Goal: Contribute content

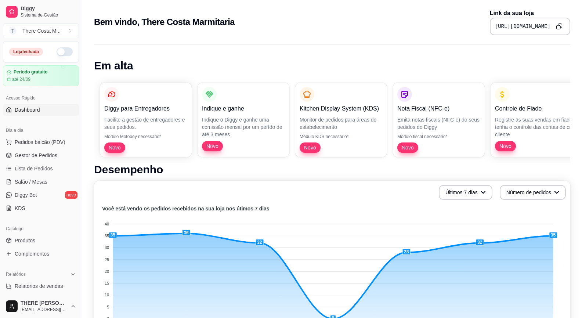
click at [62, 50] on button "button" at bounding box center [65, 51] width 16 height 9
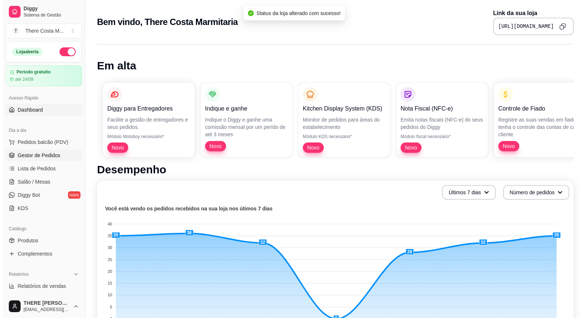
scroll to position [37, 0]
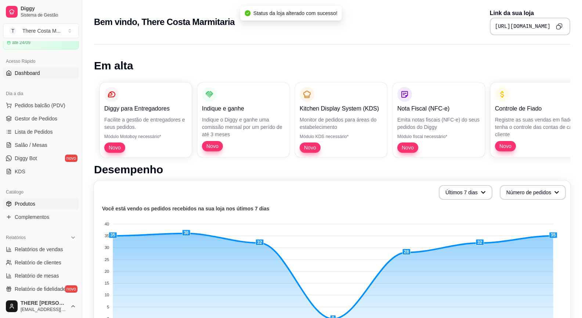
click at [19, 205] on span "Produtos" at bounding box center [25, 203] width 21 height 7
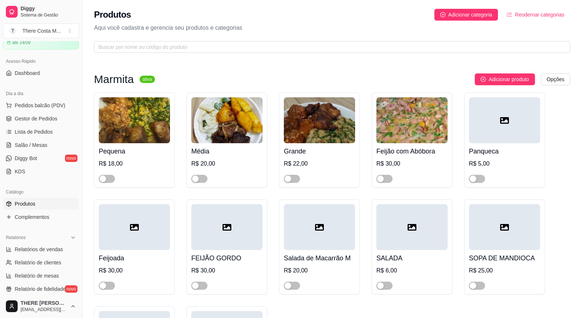
click at [159, 118] on img at bounding box center [134, 120] width 71 height 46
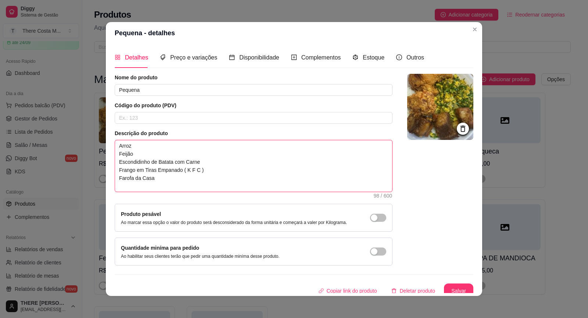
drag, startPoint x: 165, startPoint y: 180, endPoint x: 103, endPoint y: 161, distance: 65.0
click at [106, 161] on div "Detalhes Preço e variações Disponibilidade Complementos Estoque Outros Nome do …" at bounding box center [294, 170] width 376 height 252
type textarea "[PERSON_NAME] F"
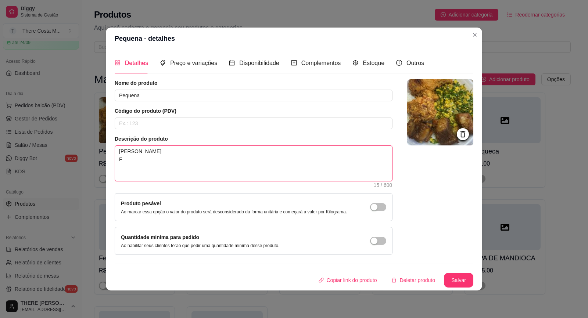
type textarea "[PERSON_NAME] Fr"
type textarea "[PERSON_NAME] Fri"
type textarea "Arroz Feijão Fric"
type textarea "Arroz Feijão Frica"
type textarea "[PERSON_NAME] Fricas"
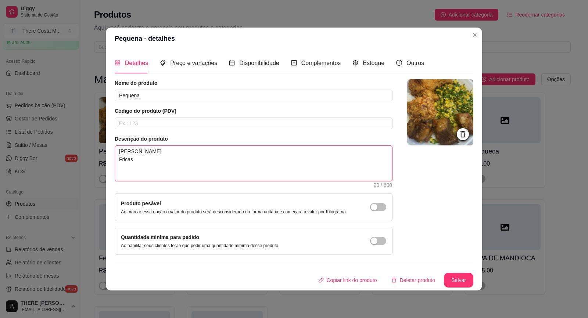
type textarea "Arroz Feijão Fricass"
type textarea "Arroz Feijão Fricasse"
type textarea "Arroz Feijão Fricasse^"
type textarea "Arroz Feijão Fricasse"
type textarea "Arroz Feijão Fricass"
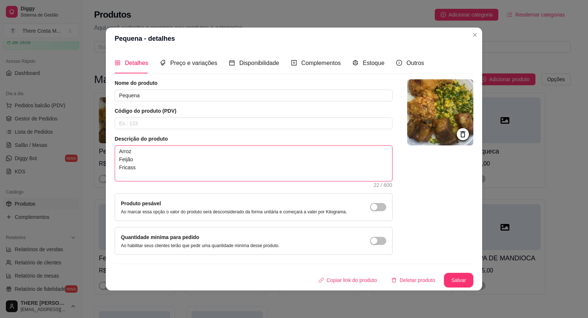
type textarea "Arroz Feijão Fricassê"
type textarea "Arroz Feijão Fricassê d"
type textarea "Arroz Feijão Fricassê de"
type textarea "[PERSON_NAME] Fricassê dee"
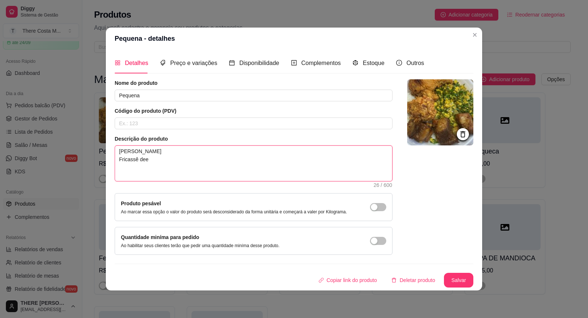
type textarea "Arroz Feijão Fricassê de"
type textarea "Arroz Feijão Fricassê de f"
type textarea "Arroz Feijão Fricassê de fr"
type textarea "Arroz Feijão Fricassê de fra"
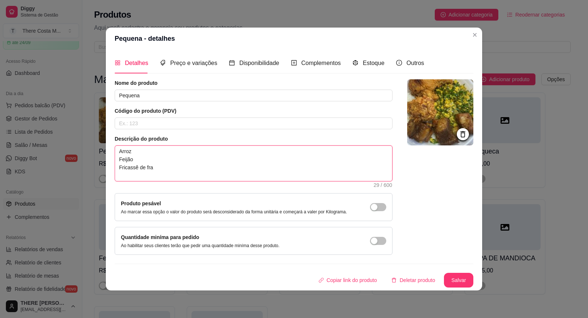
type textarea "[PERSON_NAME] Fricassê de fran"
type textarea "[PERSON_NAME] Fricassê de frang"
type textarea "[PERSON_NAME] Fricassê de frango"
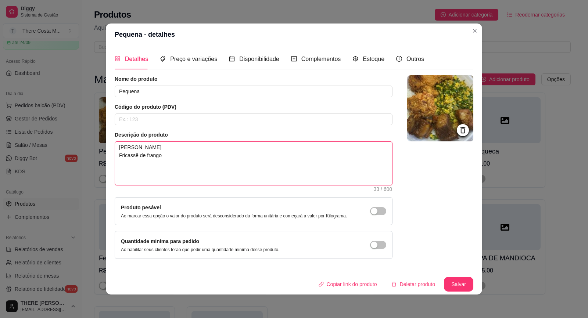
type textarea "[PERSON_NAME] Fricassê de frango b"
type textarea "[PERSON_NAME] Fricassê de frango bi"
type textarea "[PERSON_NAME] Fricassê de frango bif"
type textarea "[PERSON_NAME] Fricassê de [PERSON_NAME]"
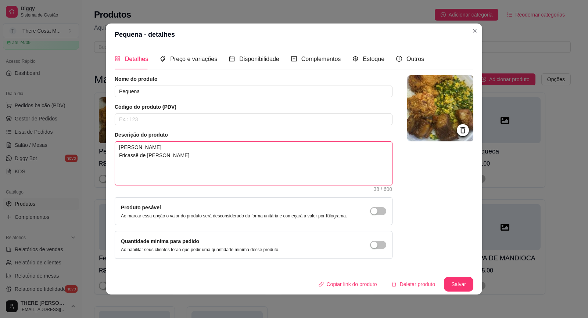
type textarea "[PERSON_NAME] Fricassê de frango bife a"
type textarea "[PERSON_NAME] Fricassê de frango bife ac"
type textarea "[PERSON_NAME] Fricassê de frango bife a"
type textarea "[PERSON_NAME] Fricassê de [PERSON_NAME]"
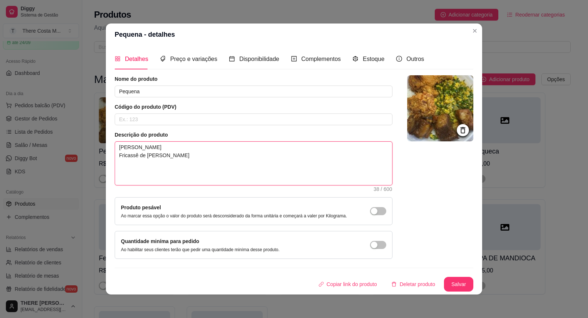
type textarea "[PERSON_NAME] Fricassê de frango bif"
type textarea "[PERSON_NAME] Fricassê de frango bi"
type textarea "[PERSON_NAME] Fricassê de frango b"
type textarea "[PERSON_NAME] Fricassê de frango"
type textarea "[PERSON_NAME] Fricassê de [PERSON_NAME]"
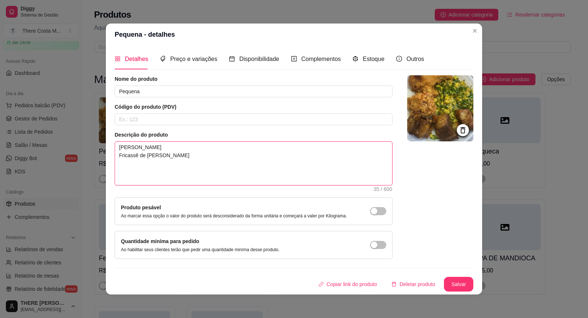
type textarea "[PERSON_NAME] Fricassê de [PERSON_NAME]"
type textarea "[PERSON_NAME] Fricassê de [PERSON_NAME] a"
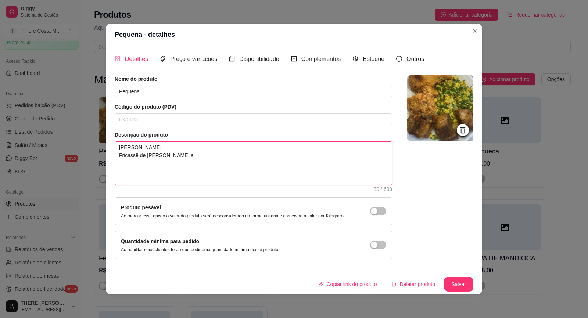
type textarea "[PERSON_NAME] Fricassê de frango Bife ac"
type textarea "[PERSON_NAME] Fricassê de frango Bife ace"
type textarea "[PERSON_NAME] Fricassê de frango Bife aceb"
type textarea "[PERSON_NAME] Fricassê de frango Bife acebo"
type textarea "[PERSON_NAME] Fricassê de frango Bife acebol"
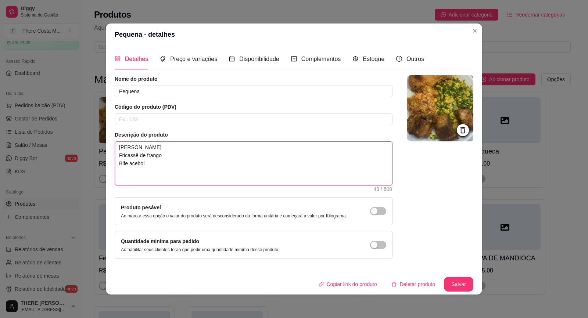
type textarea "[PERSON_NAME] Fricassê de frango Bife acebola"
type textarea "Arroz Feijão Fricassê de frango Bife acebolad"
type textarea "[PERSON_NAME] Fricassê de frango Bife acebolado"
